Goal: Information Seeking & Learning: Learn about a topic

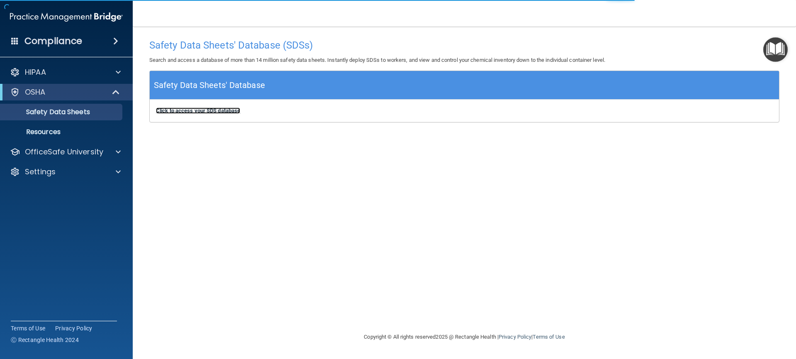
click at [222, 111] on b "Click to access your SDS database" at bounding box center [198, 110] width 84 height 6
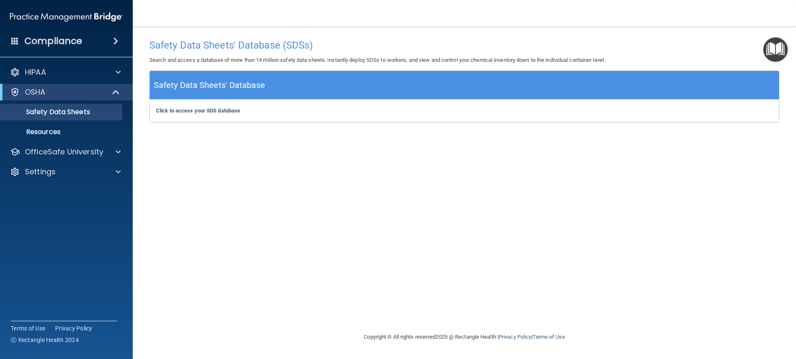
click at [772, 54] on img "Open Resource Center" at bounding box center [775, 49] width 24 height 24
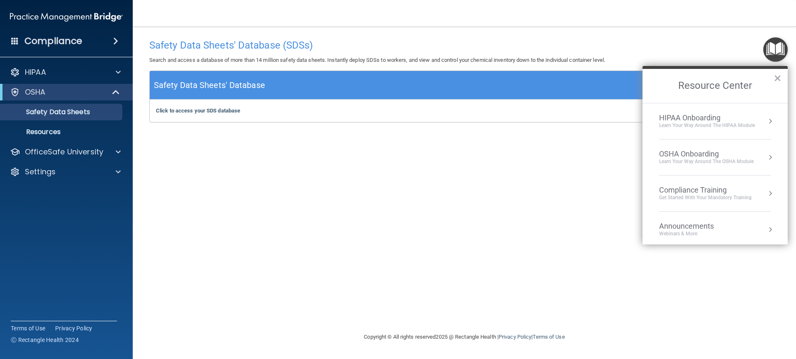
click at [766, 122] on button "Resource Center" at bounding box center [770, 121] width 8 height 8
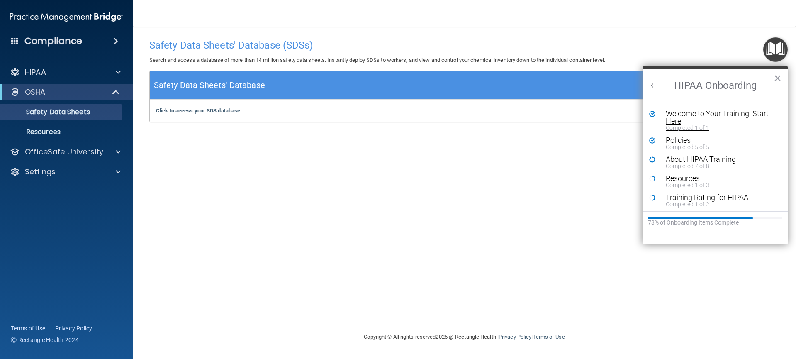
click at [760, 120] on div "Welcome to Your Training! Start Here" at bounding box center [718, 117] width 105 height 15
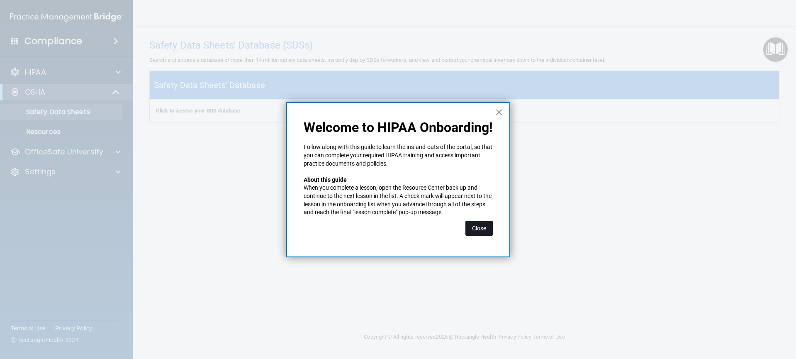
click at [483, 228] on button "Close" at bounding box center [478, 228] width 27 height 15
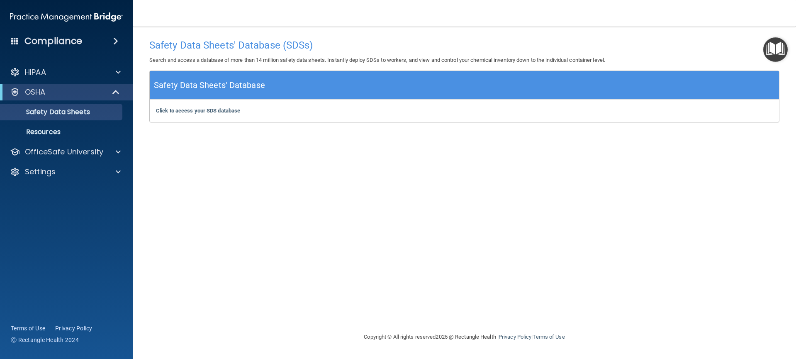
click at [774, 52] on img "Open Resource Center" at bounding box center [775, 49] width 24 height 24
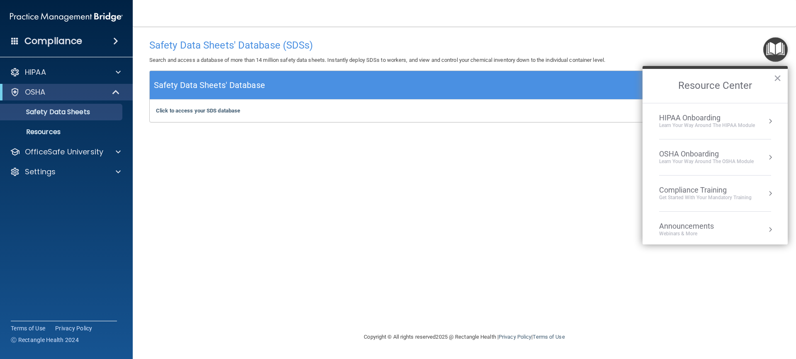
click at [700, 157] on div "OSHA Onboarding" at bounding box center [706, 153] width 95 height 9
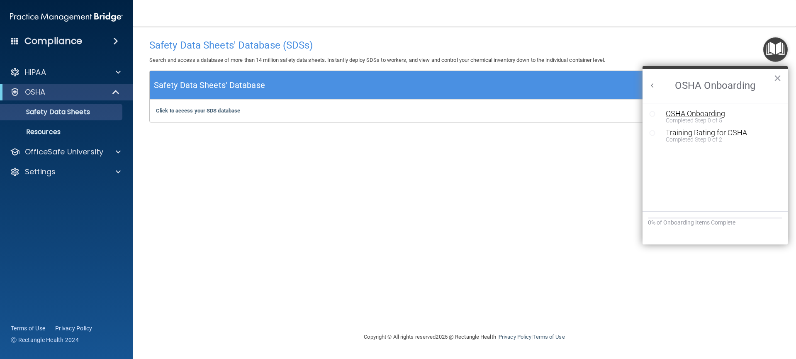
click at [693, 120] on div "Completed Step 0 of 5" at bounding box center [721, 120] width 111 height 6
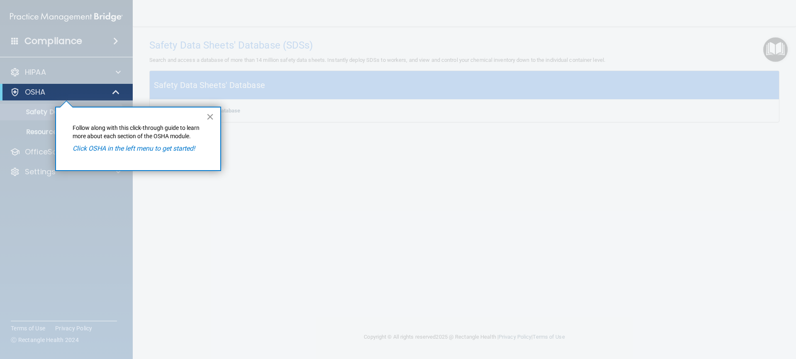
click at [208, 120] on button "×" at bounding box center [210, 116] width 8 height 13
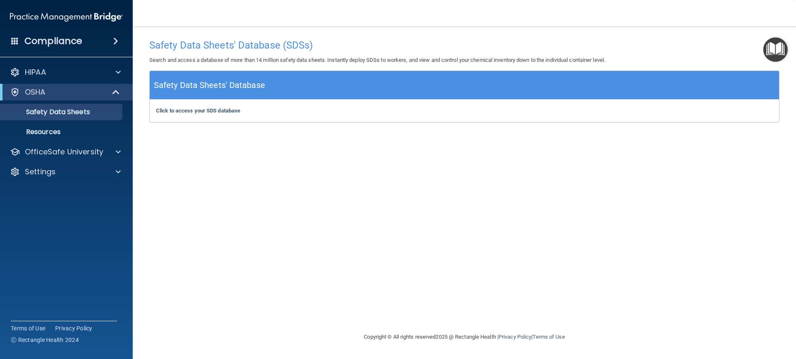
click at [774, 53] on img "Open Resource Center" at bounding box center [775, 49] width 24 height 24
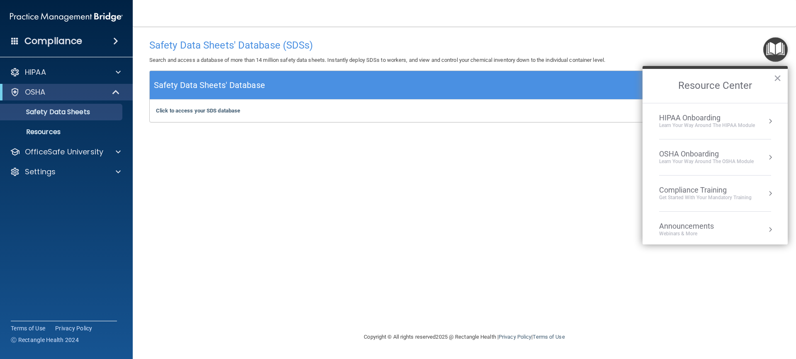
click at [756, 159] on div "OSHA Onboarding Learn your way around the OSHA module" at bounding box center [715, 157] width 112 height 16
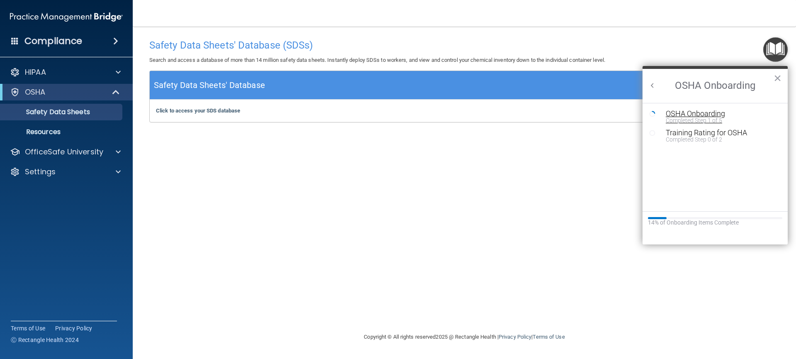
click at [687, 114] on div "OSHA Onboarding" at bounding box center [721, 113] width 111 height 7
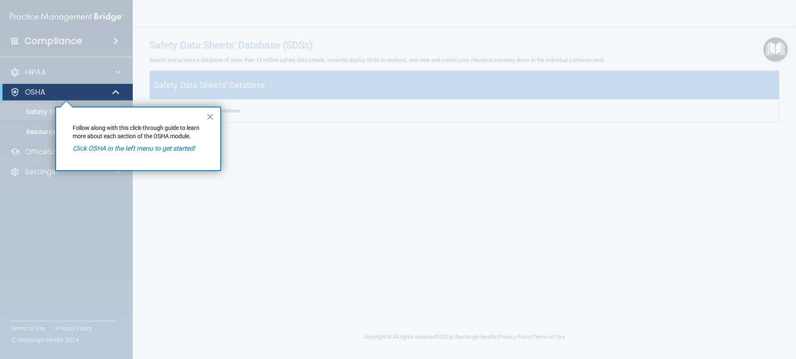
click at [142, 149] on em "Click OSHA in the left menu to get started!" at bounding box center [134, 148] width 122 height 8
click at [131, 149] on em "Click OSHA in the left menu to get started!" at bounding box center [134, 148] width 122 height 8
click at [119, 135] on p "Follow along with this click-through guide to learn more about each section of …" at bounding box center [138, 132] width 131 height 16
click at [95, 151] on em "Click OSHA in the left menu to get started!" at bounding box center [134, 148] width 122 height 8
drag, startPoint x: 209, startPoint y: 118, endPoint x: 224, endPoint y: 116, distance: 15.1
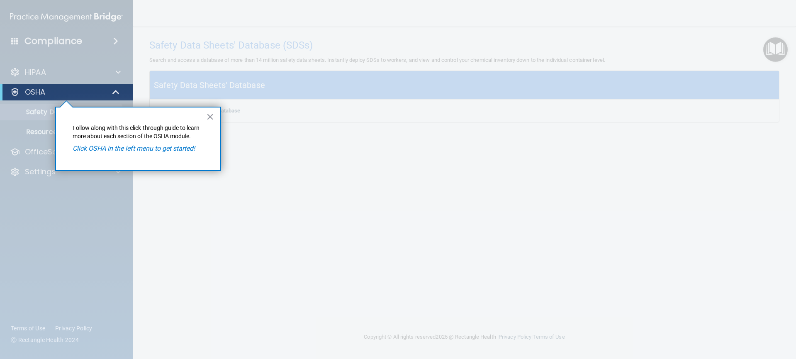
click at [210, 119] on button "×" at bounding box center [210, 116] width 8 height 13
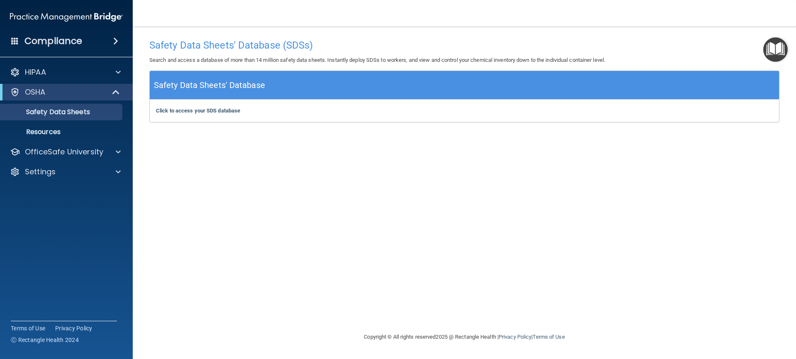
click at [776, 51] on img "Open Resource Center" at bounding box center [775, 49] width 24 height 24
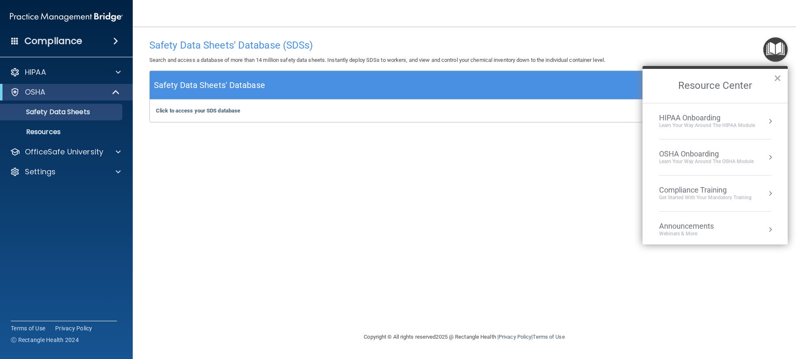
click at [722, 162] on div "Learn your way around the OSHA module" at bounding box center [706, 161] width 95 height 7
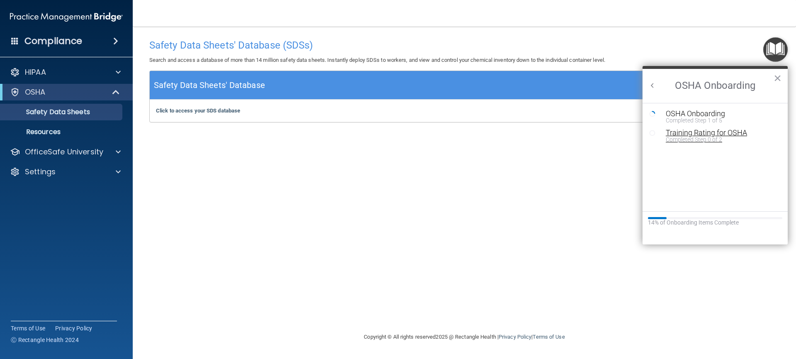
click at [689, 136] on div "Completed Step 0 of 2" at bounding box center [721, 139] width 111 height 6
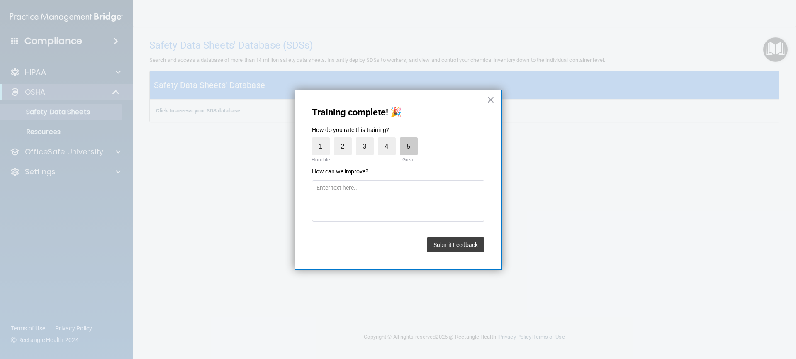
click at [406, 150] on label "5" at bounding box center [409, 146] width 18 height 18
click at [389, 139] on input "5" at bounding box center [389, 139] width 0 height 0
click at [448, 246] on button "Submit Feedback" at bounding box center [456, 244] width 58 height 15
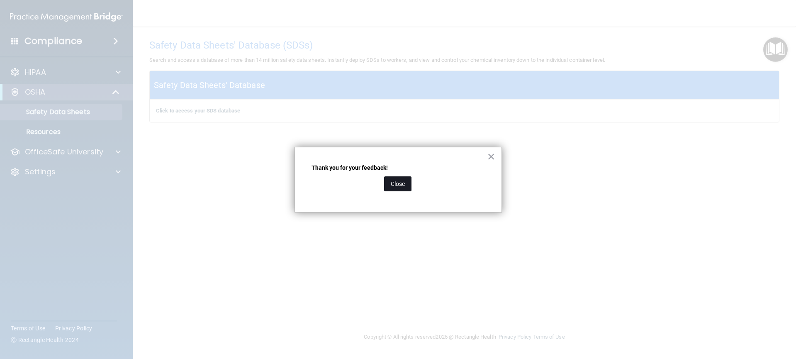
click at [395, 187] on button "Close" at bounding box center [397, 183] width 27 height 15
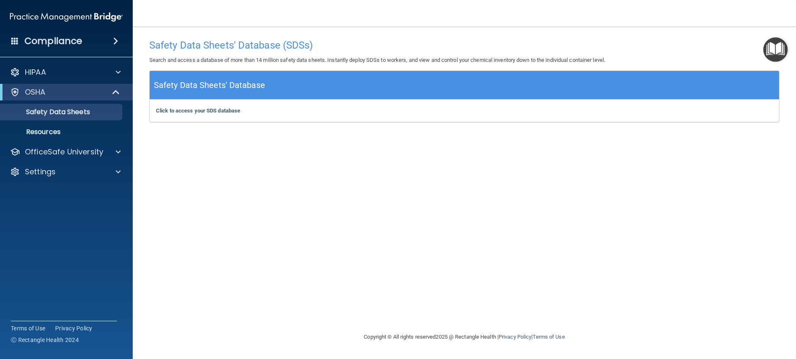
click at [773, 50] on img "Open Resource Center" at bounding box center [775, 49] width 24 height 24
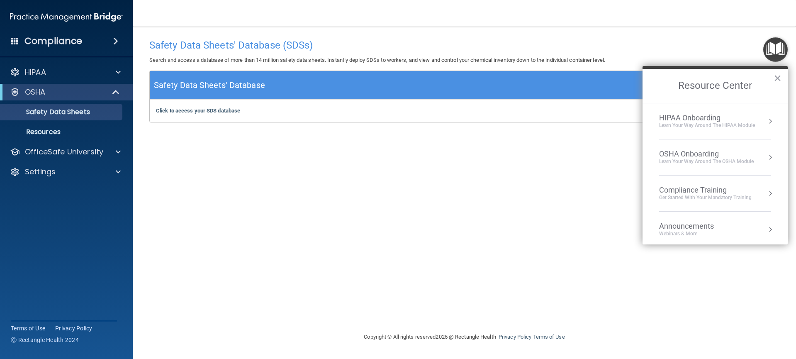
click at [747, 153] on div "OSHA Onboarding" at bounding box center [706, 153] width 95 height 9
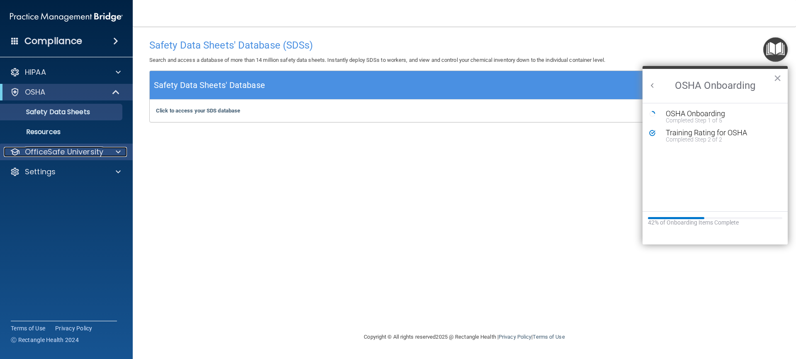
click at [95, 156] on p "OfficeSafe University" at bounding box center [64, 152] width 78 height 10
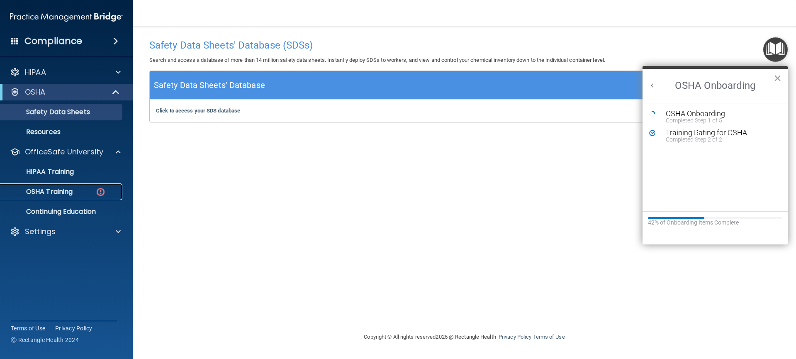
click at [68, 195] on p "OSHA Training" at bounding box center [38, 191] width 67 height 8
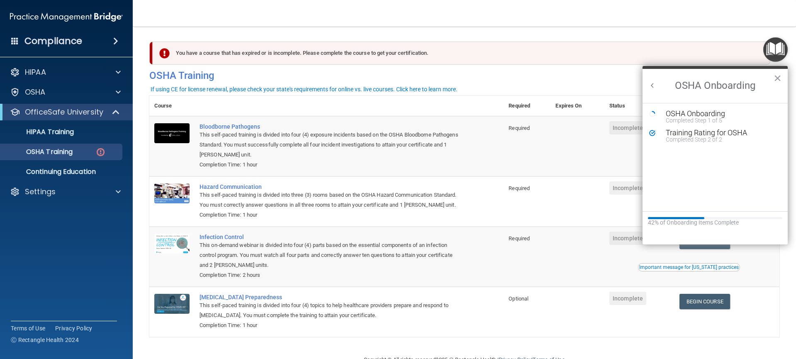
click at [452, 104] on th at bounding box center [349, 106] width 309 height 20
click at [779, 82] on button "×" at bounding box center [778, 77] width 8 height 13
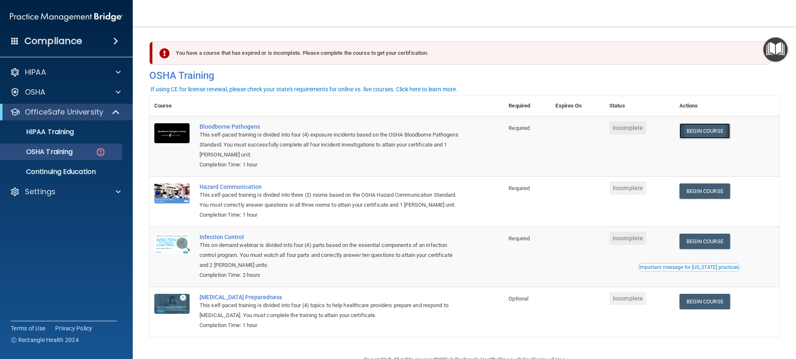
click at [696, 132] on link "Begin Course" at bounding box center [704, 130] width 51 height 15
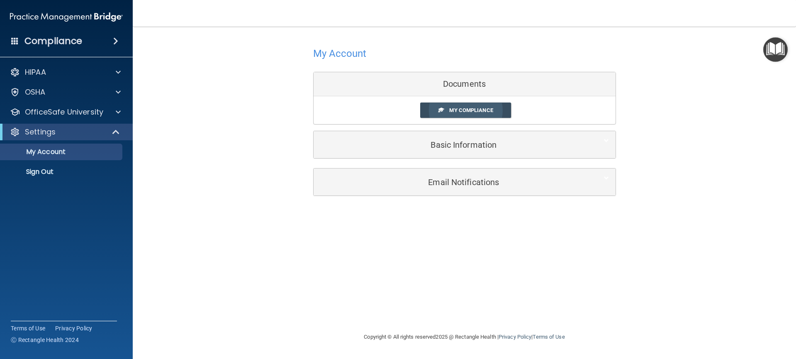
click at [463, 112] on span "My Compliance" at bounding box center [471, 110] width 44 height 6
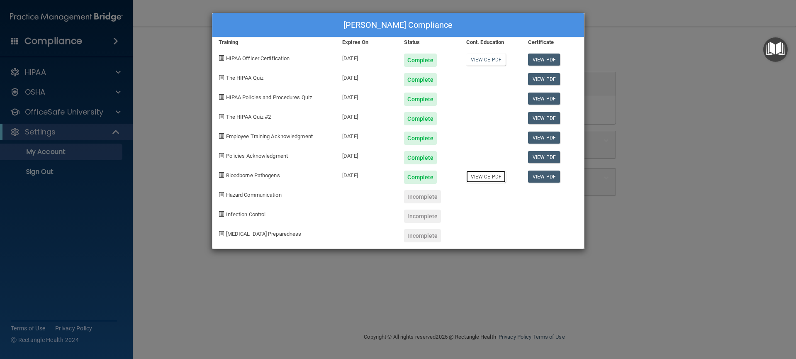
click at [480, 179] on link "View CE PDF" at bounding box center [485, 176] width 39 height 12
click at [180, 63] on div "[PERSON_NAME] Compliance Training Expires On Status Cont. Education Certificate…" at bounding box center [398, 179] width 796 height 359
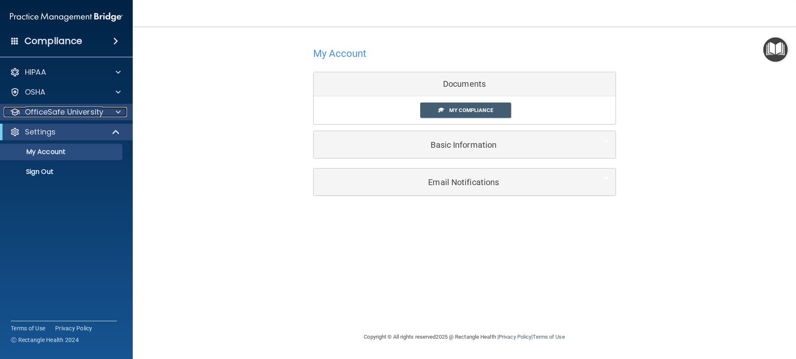
click at [103, 113] on div "OfficeSafe University" at bounding box center [55, 112] width 103 height 10
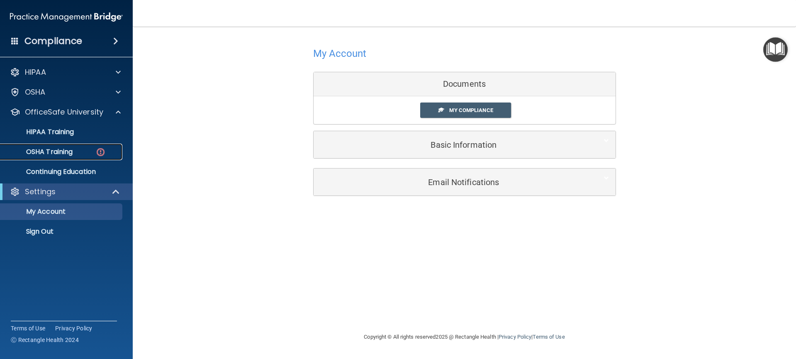
click at [69, 156] on link "OSHA Training" at bounding box center [57, 152] width 131 height 17
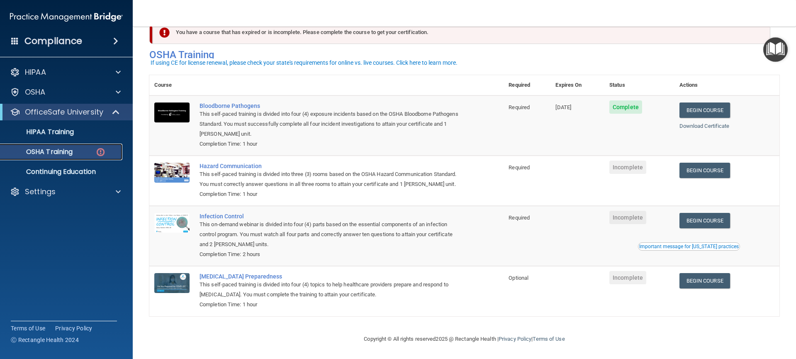
scroll to position [31, 0]
click at [696, 247] on div "Important message for [US_STATE] practices" at bounding box center [689, 246] width 100 height 5
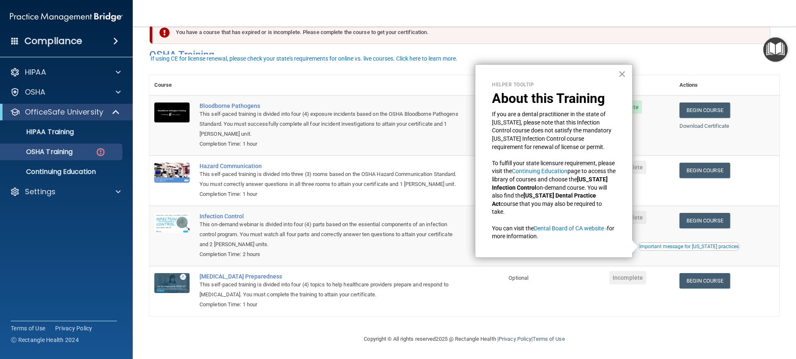
click at [619, 75] on button "×" at bounding box center [622, 73] width 8 height 13
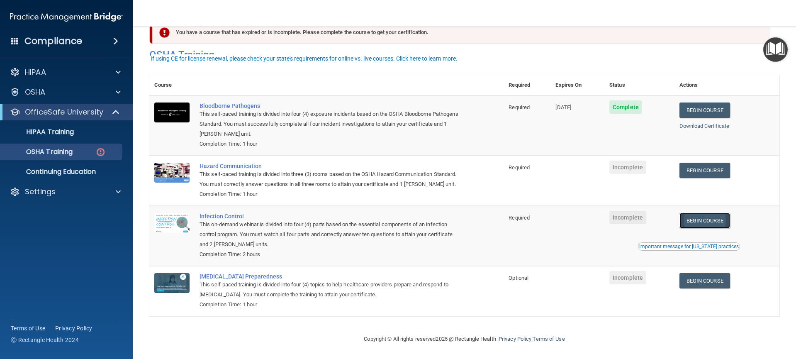
click at [701, 219] on link "Begin Course" at bounding box center [704, 220] width 51 height 15
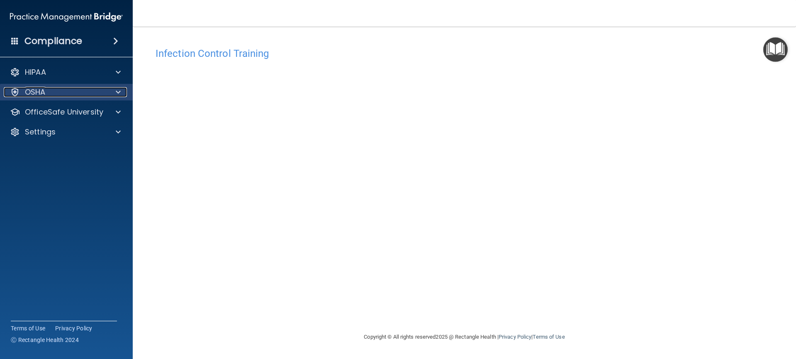
click at [61, 90] on div "OSHA" at bounding box center [55, 92] width 103 height 10
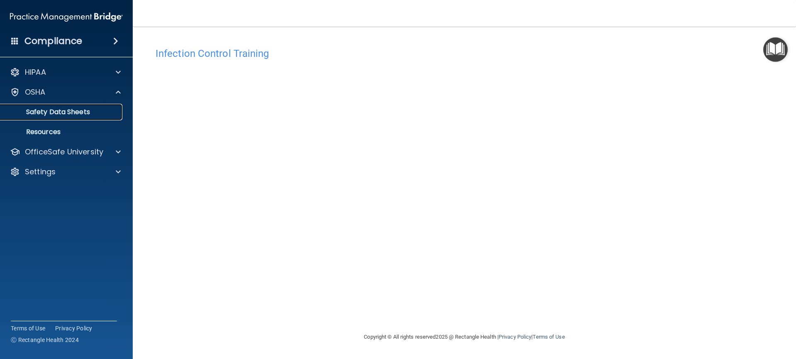
click at [80, 113] on p "Safety Data Sheets" at bounding box center [61, 112] width 113 height 8
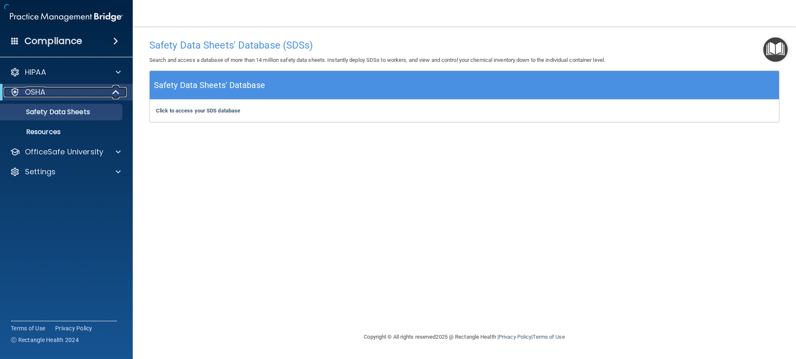
click at [113, 94] on span at bounding box center [116, 92] width 7 height 10
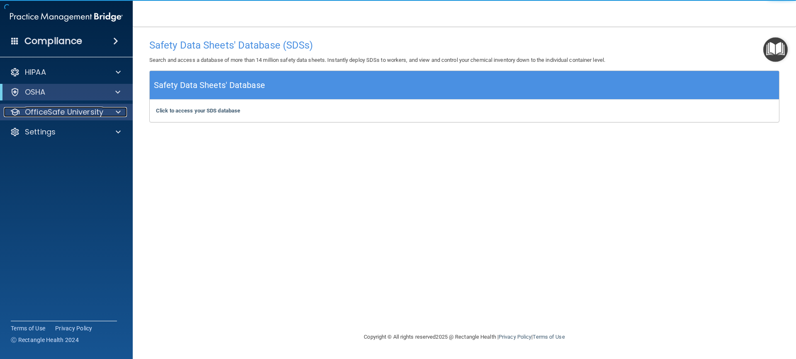
click at [107, 112] on div at bounding box center [117, 112] width 21 height 10
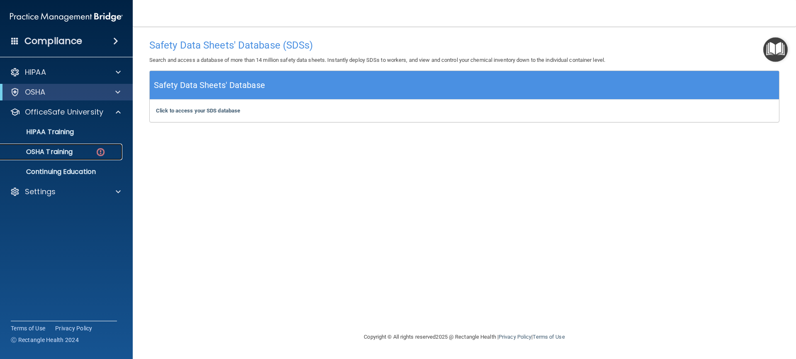
click at [94, 148] on div "OSHA Training" at bounding box center [61, 152] width 113 height 8
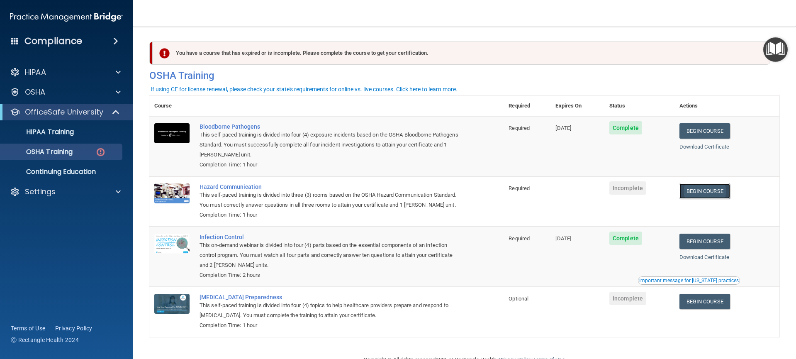
click at [707, 193] on link "Begin Course" at bounding box center [704, 190] width 51 height 15
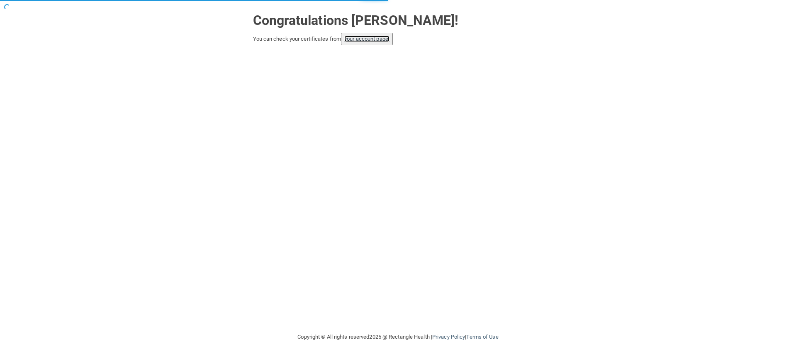
click at [382, 40] on link "your account page!" at bounding box center [366, 39] width 45 height 6
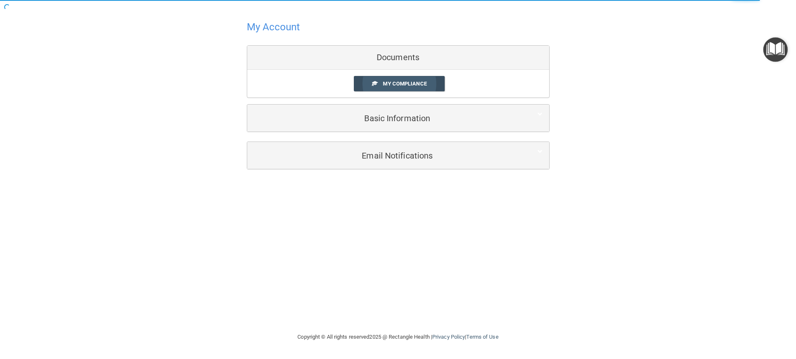
click at [397, 83] on span "My Compliance" at bounding box center [405, 83] width 44 height 6
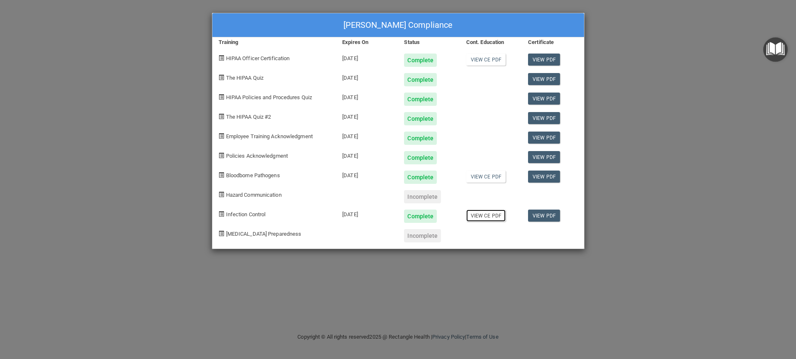
click at [486, 218] on link "View CE PDF" at bounding box center [485, 215] width 39 height 12
click at [606, 76] on div "Zenia Smith's Compliance Training Expires On Status Cont. Education Certificate…" at bounding box center [398, 179] width 796 height 359
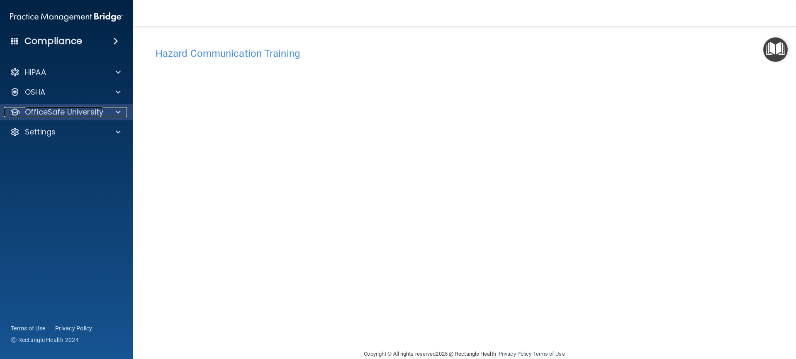
click at [108, 114] on div at bounding box center [117, 112] width 21 height 10
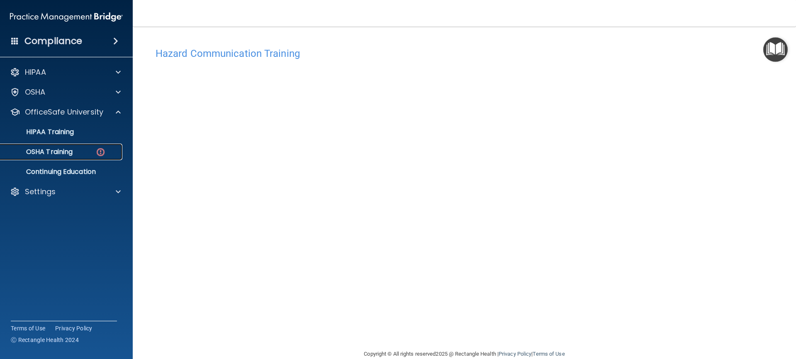
click at [97, 156] on img at bounding box center [100, 152] width 10 height 10
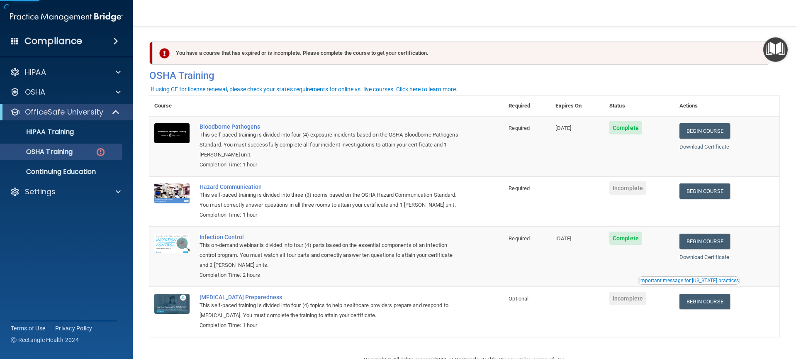
click at [192, 53] on div "You have a course that has expired or is incomplete. Please complete the course…" at bounding box center [462, 52] width 618 height 23
drag, startPoint x: 236, startPoint y: 54, endPoint x: 243, endPoint y: 54, distance: 6.2
click at [236, 54] on div "You have a course that has expired or is incomplete. Please complete the course…" at bounding box center [462, 52] width 618 height 23
click at [426, 58] on div "You have a course that has expired or is incomplete. Please complete the course…" at bounding box center [462, 52] width 618 height 23
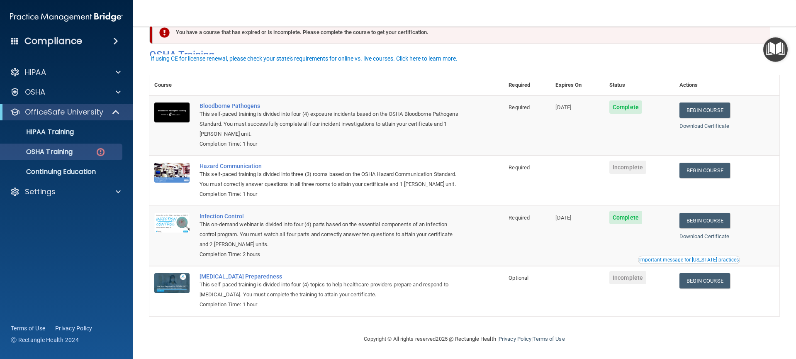
scroll to position [31, 0]
click at [652, 178] on td "Incomplete" at bounding box center [639, 181] width 70 height 50
click at [622, 183] on td "Incomplete" at bounding box center [639, 181] width 70 height 50
click at [49, 169] on p "Continuing Education" at bounding box center [61, 172] width 113 height 8
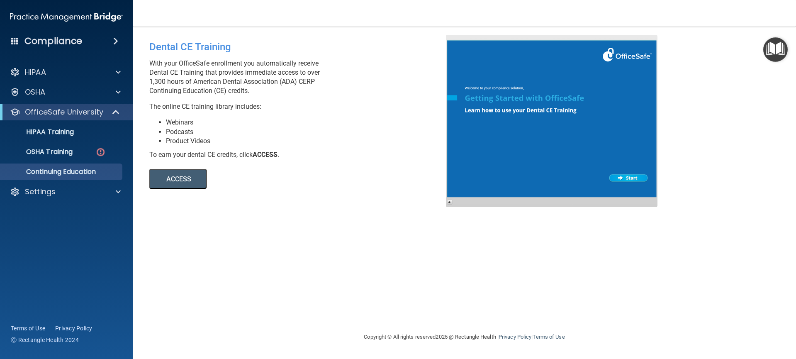
click at [751, 50] on div "Dental CE Training With your OfficeSafe enrollment you automatically receive De…" at bounding box center [464, 179] width 630 height 289
click at [779, 50] on img "Open Resource Center" at bounding box center [775, 49] width 24 height 24
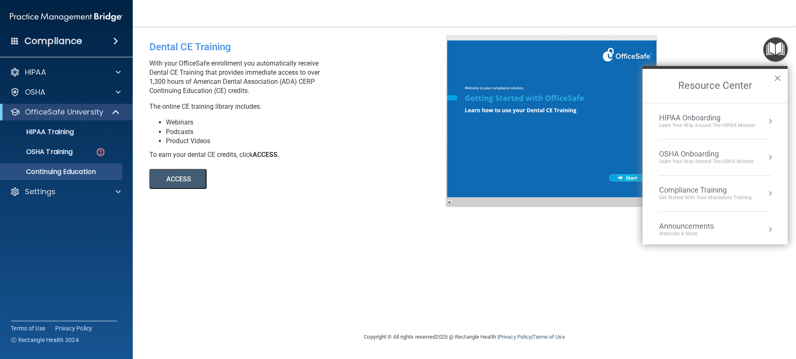
click at [762, 126] on div "HIPAA Onboarding Learn Your Way around the HIPAA module" at bounding box center [715, 121] width 112 height 16
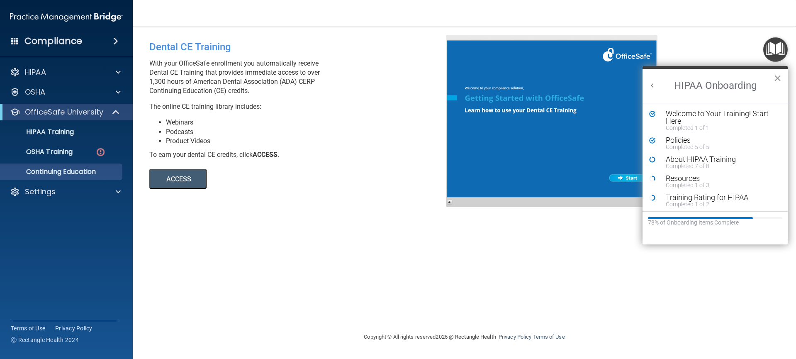
click at [776, 80] on button "×" at bounding box center [778, 77] width 8 height 13
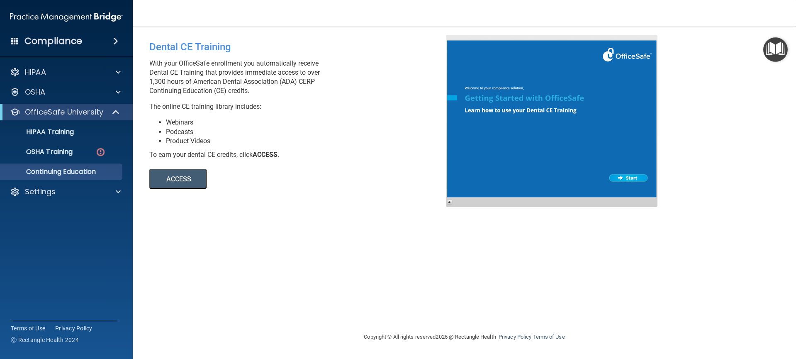
click at [777, 54] on img "Open Resource Center" at bounding box center [775, 49] width 24 height 24
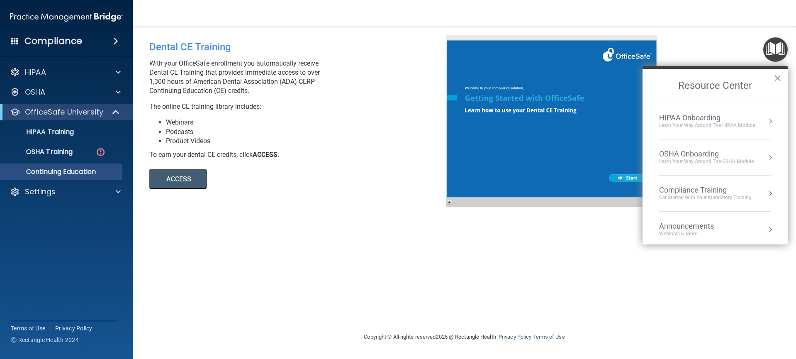
click at [766, 122] on button "Resource Center" at bounding box center [770, 121] width 8 height 8
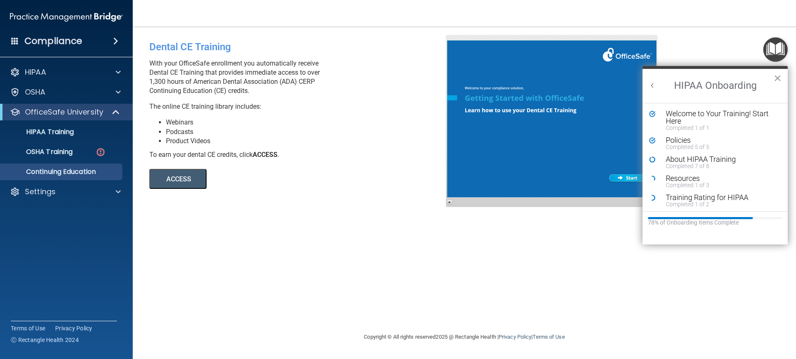
click at [653, 85] on button "Back to Resource Center Home" at bounding box center [652, 85] width 8 height 8
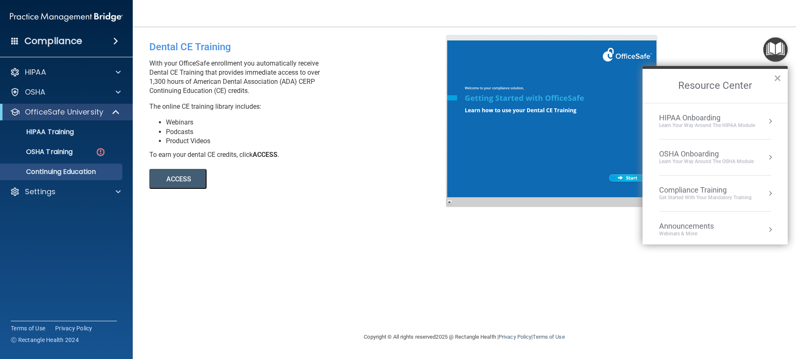
click at [690, 156] on div "OSHA Onboarding" at bounding box center [706, 153] width 95 height 9
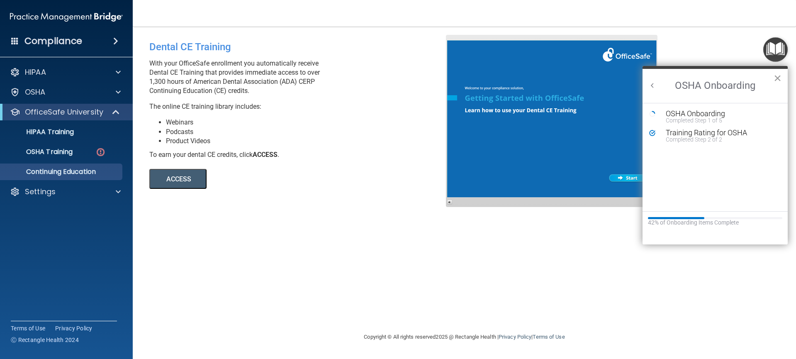
click at [777, 80] on button "×" at bounding box center [778, 77] width 8 height 13
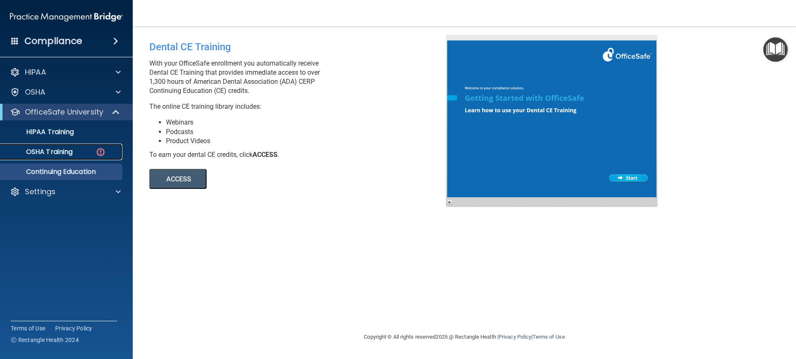
click at [56, 156] on link "OSHA Training" at bounding box center [57, 152] width 131 height 17
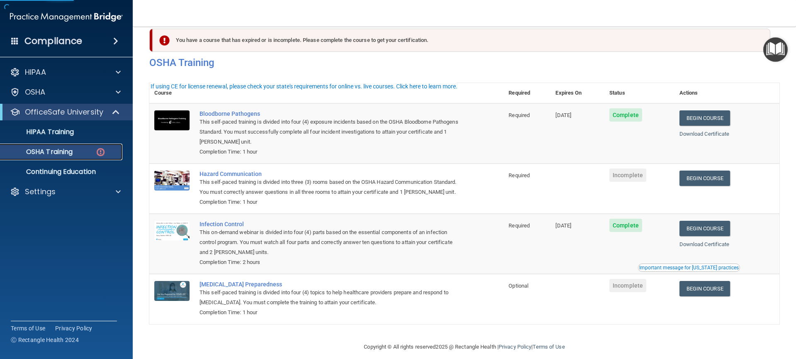
scroll to position [31, 0]
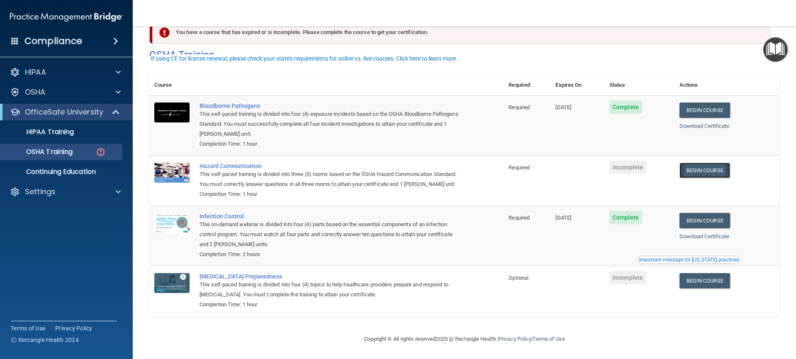
click at [693, 163] on link "Begin Course" at bounding box center [704, 170] width 51 height 15
